Goal: Task Accomplishment & Management: Manage account settings

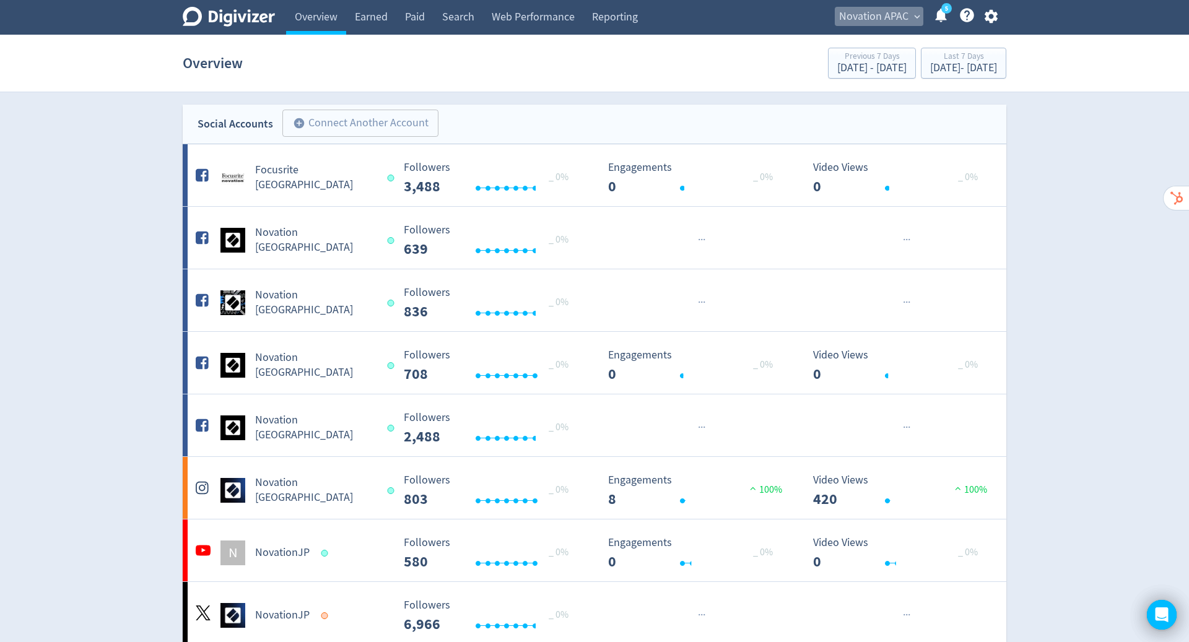
click at [880, 19] on span "Novation APAC" at bounding box center [873, 17] width 69 height 20
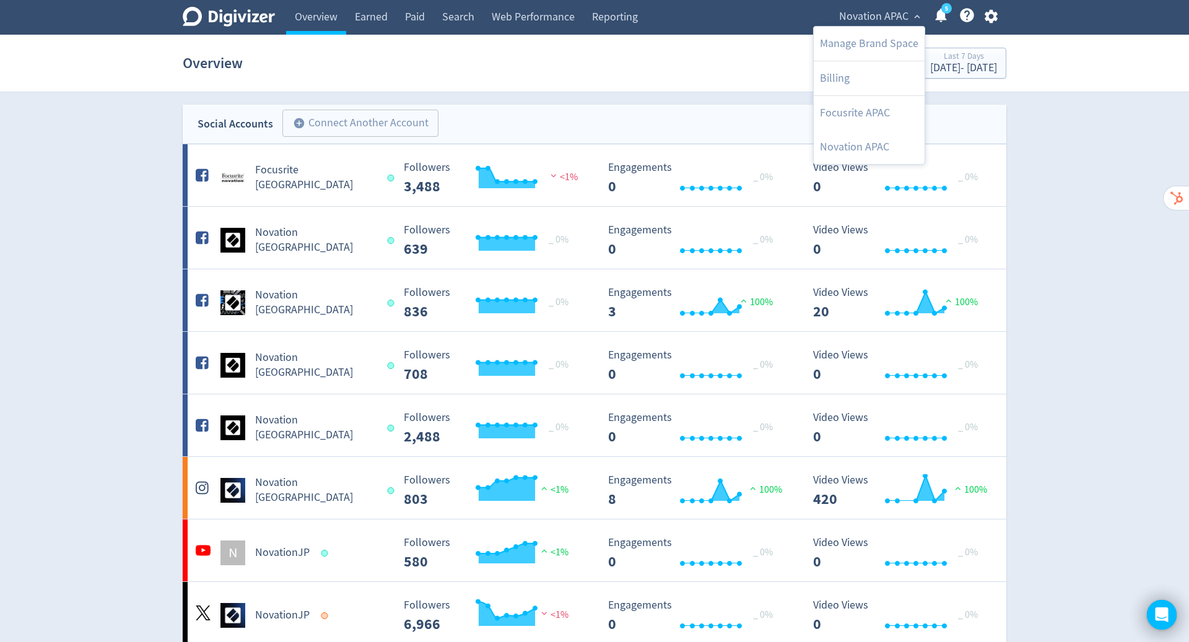
click at [1089, 197] on div at bounding box center [594, 321] width 1189 height 642
click at [883, 16] on span "Novation APAC" at bounding box center [873, 17] width 69 height 20
click at [864, 111] on link "Focusrite APAC" at bounding box center [868, 113] width 111 height 34
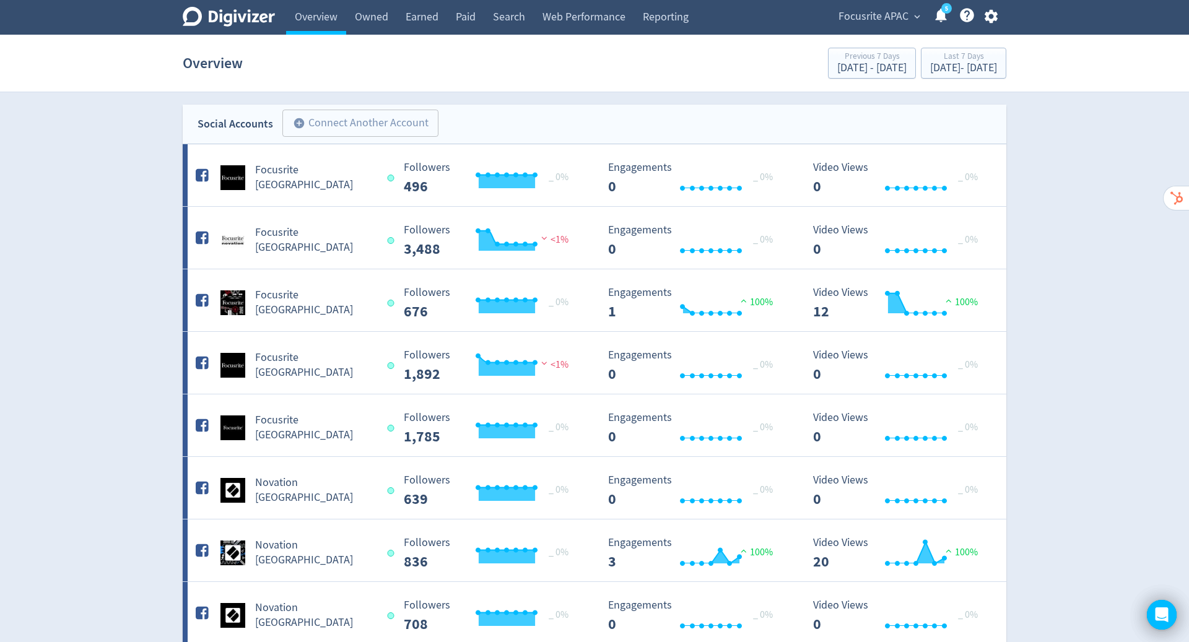
click at [991, 16] on icon "button" at bounding box center [990, 16] width 17 height 17
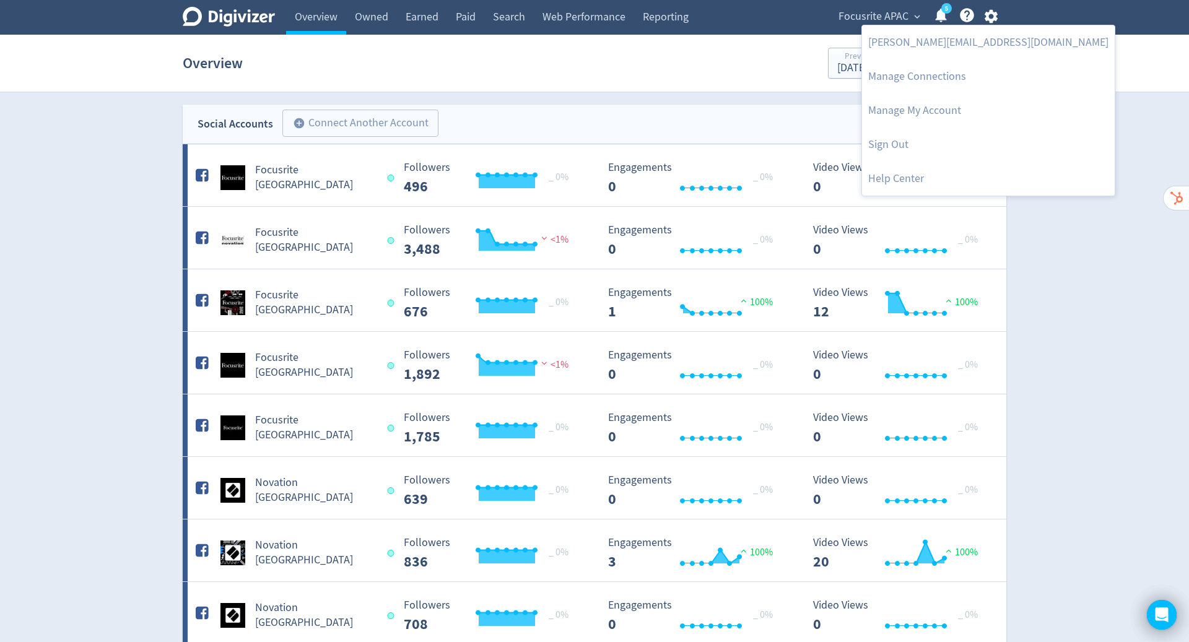
click at [893, 141] on link "Sign Out" at bounding box center [988, 145] width 253 height 34
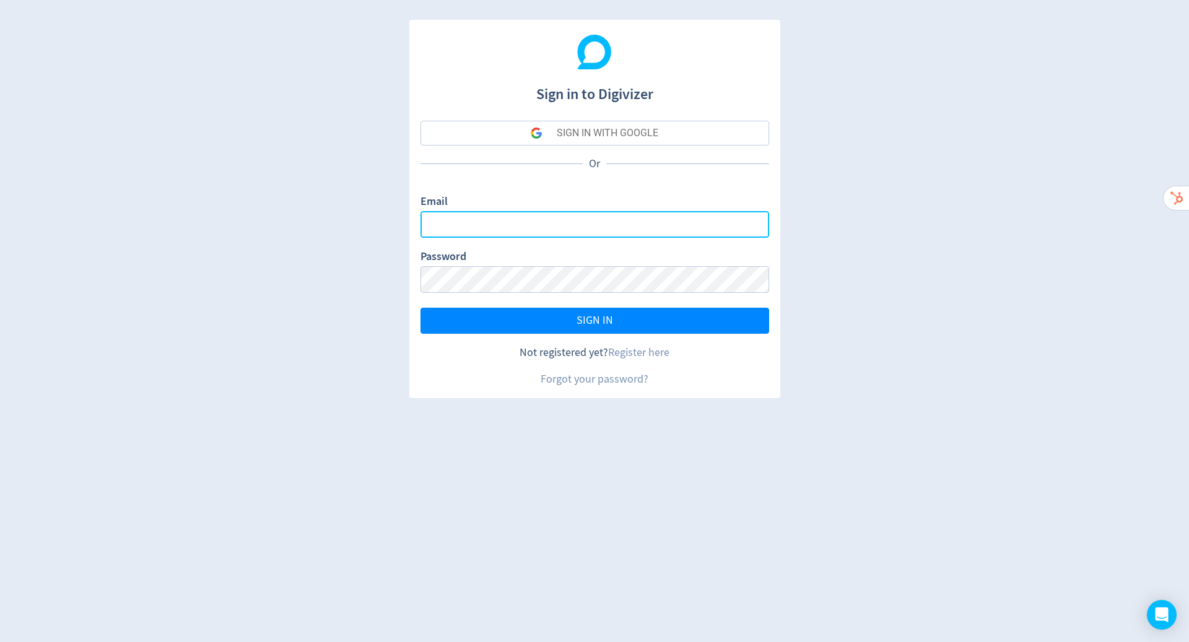
drag, startPoint x: 991, startPoint y: 16, endPoint x: 550, endPoint y: 223, distance: 487.4
click at [550, 223] on input "Email" at bounding box center [594, 224] width 349 height 27
click at [0, 641] on com-1password-button at bounding box center [0, 642] width 0 height 0
click at [747, 231] on input "Email" at bounding box center [594, 224] width 349 height 27
click at [0, 641] on com-1password-button at bounding box center [0, 642] width 0 height 0
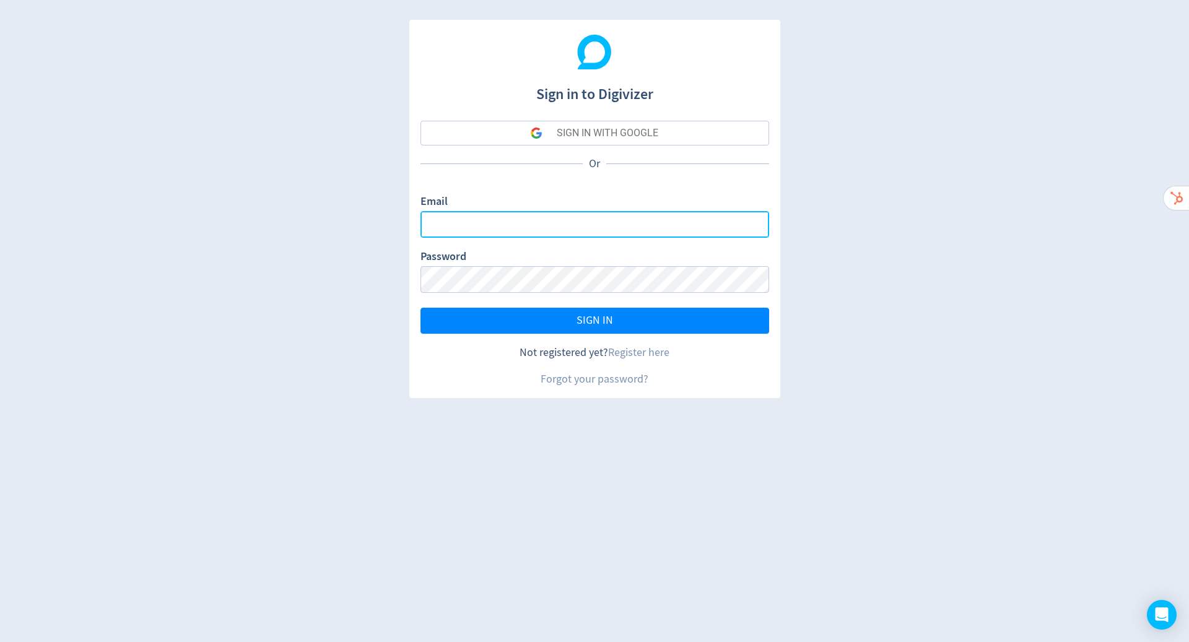
type input "[PERSON_NAME][EMAIL_ADDRESS][PERSON_NAME][DOMAIN_NAME]"
